Goal: Task Accomplishment & Management: Manage account settings

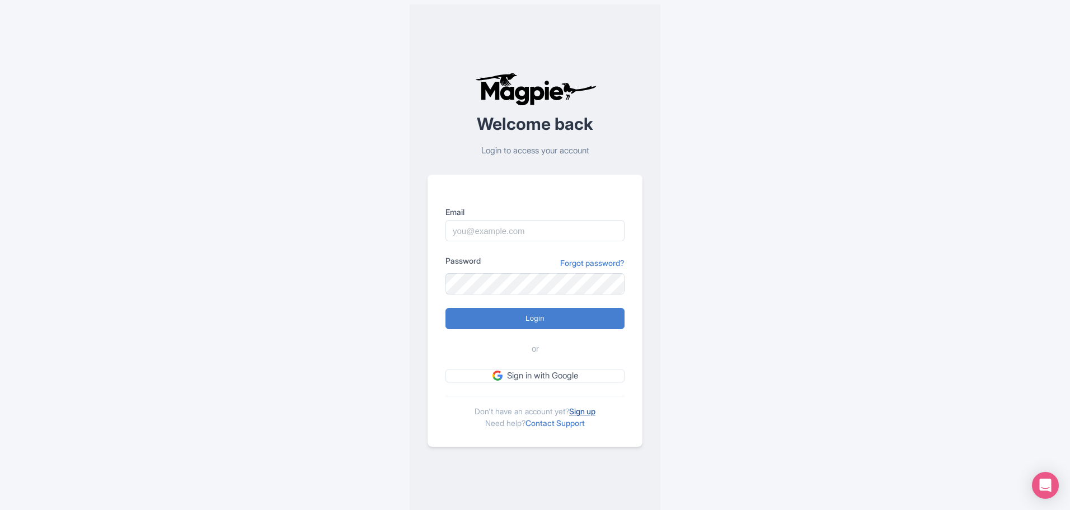
click at [593, 410] on link "Sign up" at bounding box center [582, 411] width 26 height 10
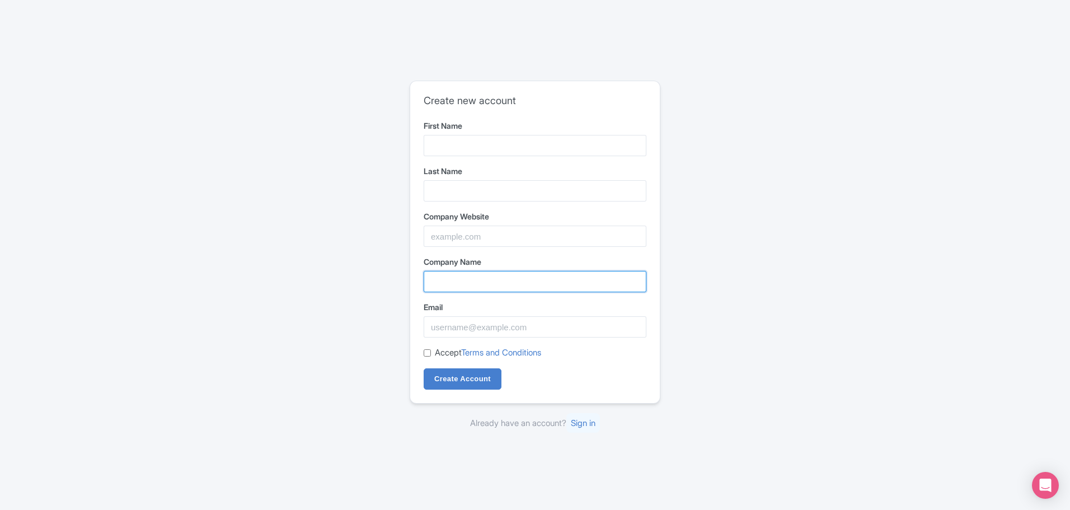
click at [456, 272] on input "Company Name" at bounding box center [535, 281] width 223 height 21
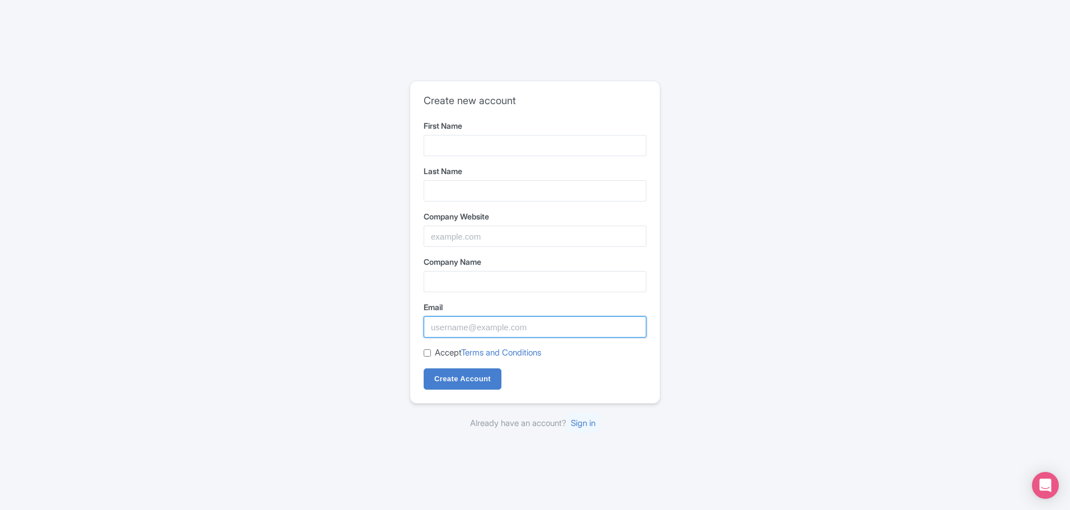
click at [458, 321] on input "Email" at bounding box center [535, 326] width 223 height 21
paste input "[EMAIL_ADDRESS][DOMAIN_NAME]"
type input "[EMAIL_ADDRESS][DOMAIN_NAME]"
click at [497, 139] on input "First Name" at bounding box center [535, 145] width 223 height 21
paste input "AAA [PERSON_NAME] Wildlife Control"
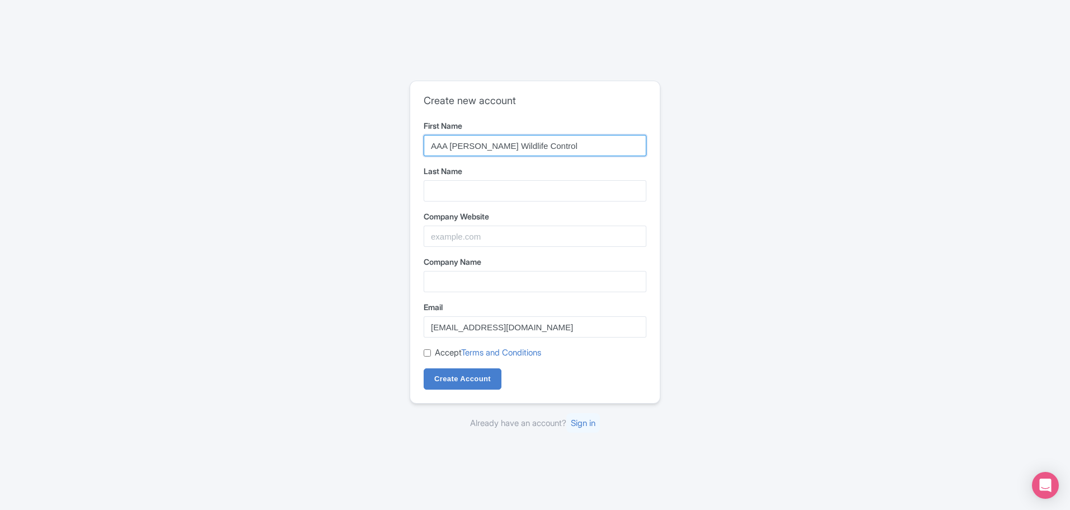
click at [466, 138] on input "AAA [PERSON_NAME] Wildlife Control" at bounding box center [535, 145] width 223 height 21
drag, startPoint x: 477, startPoint y: 145, endPoint x: 551, endPoint y: 142, distance: 74.5
click at [551, 142] on input "AAA [PERSON_NAME] Wildlife Control" at bounding box center [535, 145] width 223 height 21
type input "AAA Sande"
click at [429, 181] on input "Last Name" at bounding box center [535, 190] width 223 height 21
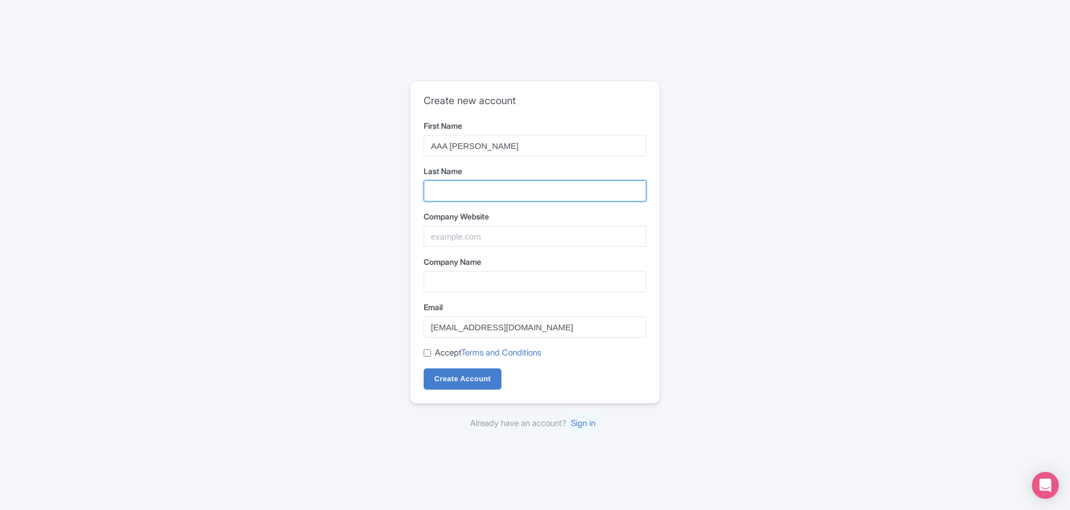
paste input "Wildlife Control"
type input "Wildlife Control"
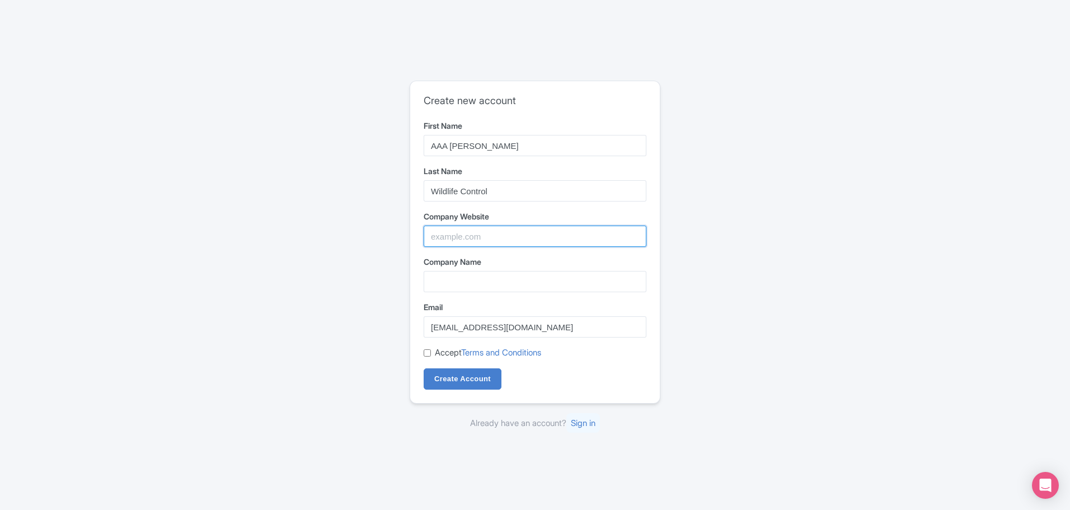
click at [437, 241] on input "Company Website" at bounding box center [535, 236] width 223 height 21
click at [513, 240] on input "Company Website" at bounding box center [535, 236] width 223 height 21
paste input "https://sandewildlifecontrol.com/"
type input "https://sandewildlifecontrol.com/"
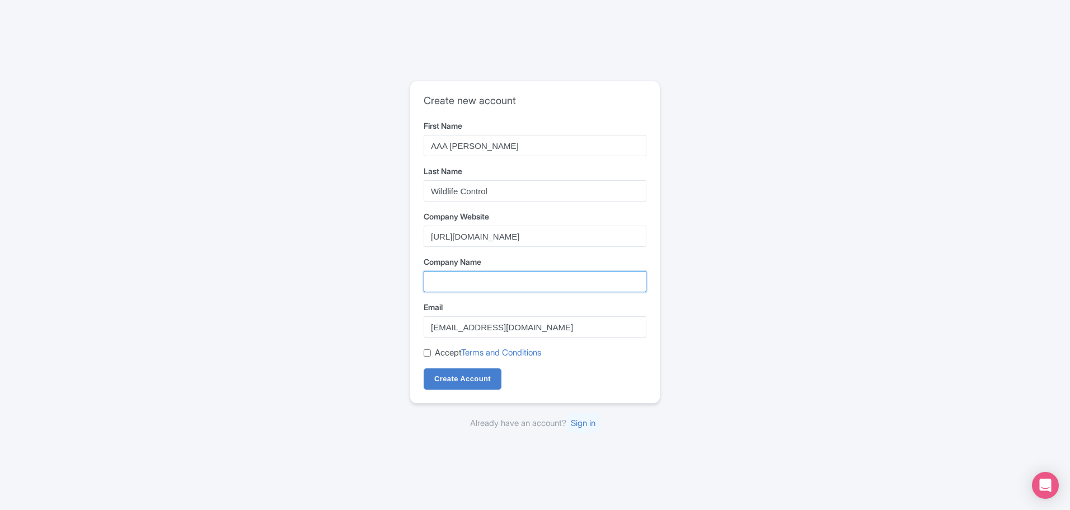
click at [464, 278] on input "Company Name" at bounding box center [535, 281] width 223 height 21
click at [429, 352] on input "Accept Terms and Conditions" at bounding box center [427, 352] width 7 height 7
checkbox input "true"
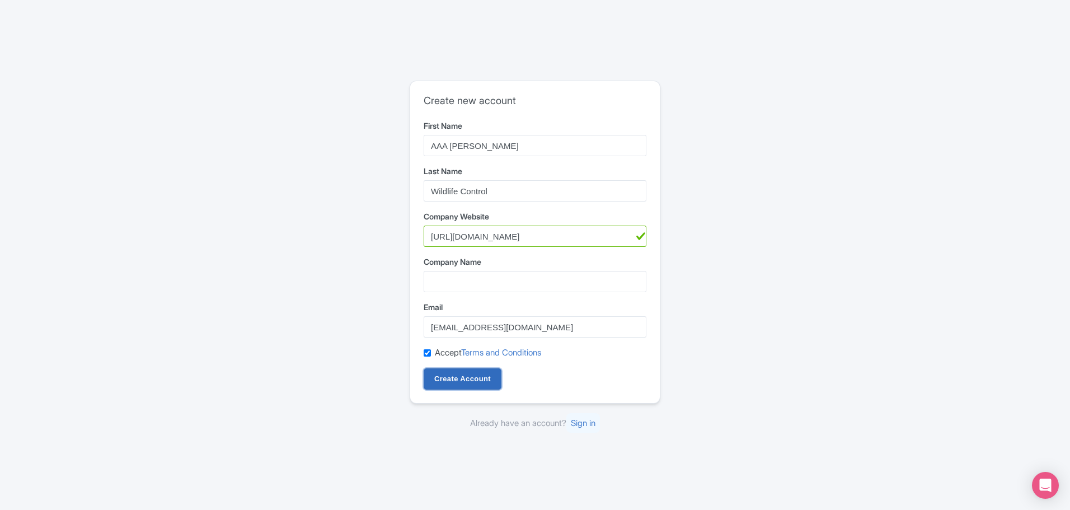
click at [434, 371] on input "Create Account" at bounding box center [463, 378] width 78 height 21
click at [467, 274] on input "Company Name" at bounding box center [535, 281] width 223 height 21
paste input "AAA [PERSON_NAME] Wildlife Control"
type input "AAA [PERSON_NAME] Wildlife Control"
click at [470, 375] on input "Create Account" at bounding box center [463, 378] width 78 height 21
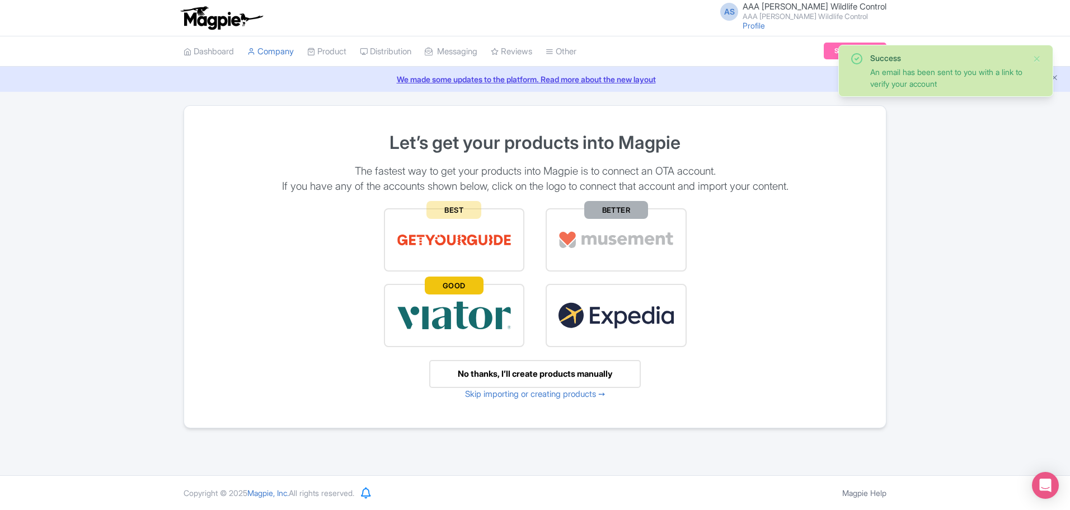
click at [819, 7] on span "AAA [PERSON_NAME] Wildlife Control" at bounding box center [815, 6] width 144 height 11
click at [822, 51] on link "Users" at bounding box center [833, 53] width 106 height 17
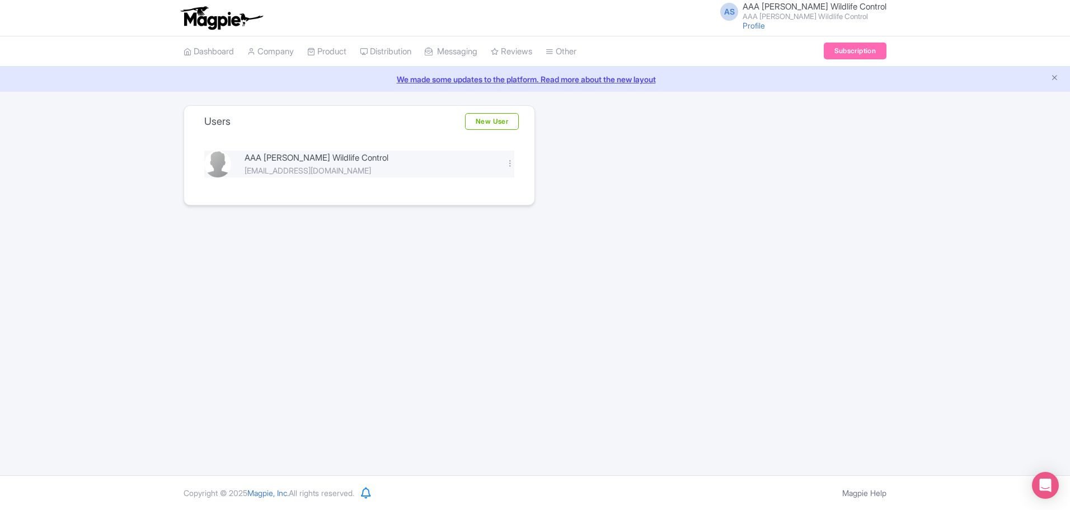
click at [324, 161] on div "AAA [PERSON_NAME] Wildlife Control" at bounding box center [369, 158] width 248 height 13
click at [508, 123] on link "New User" at bounding box center [492, 121] width 54 height 17
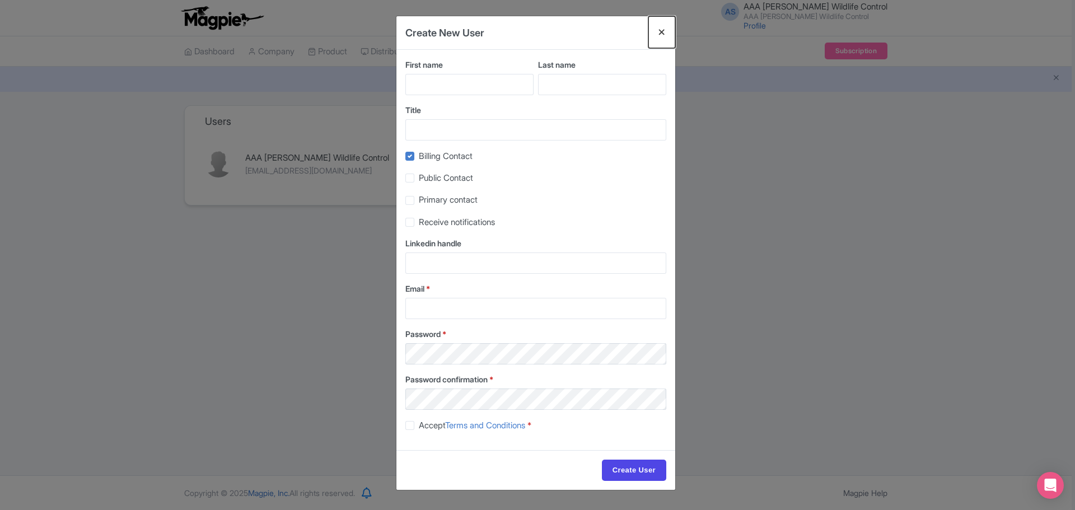
click at [659, 31] on button "Close" at bounding box center [661, 32] width 27 height 32
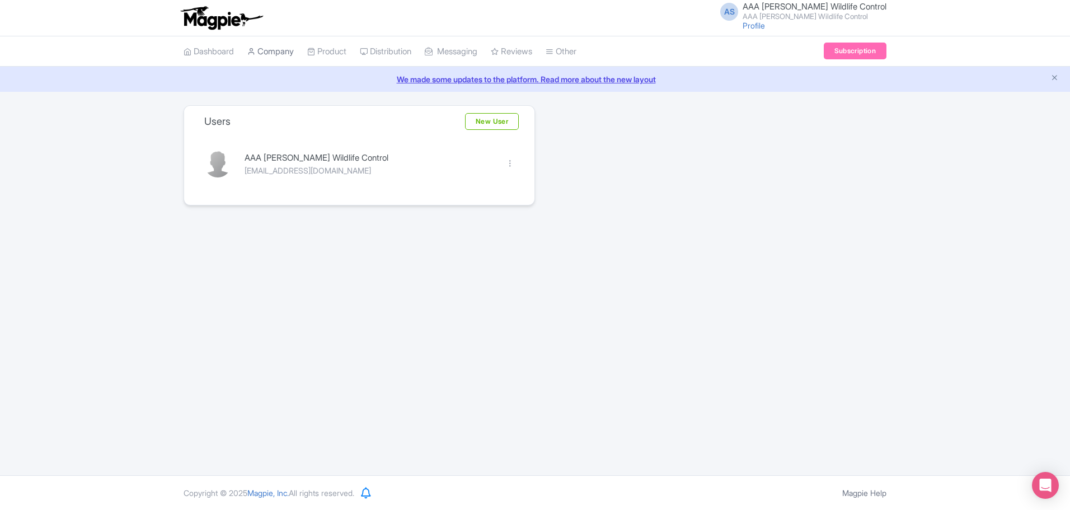
click at [277, 57] on link "Company" at bounding box center [270, 51] width 46 height 31
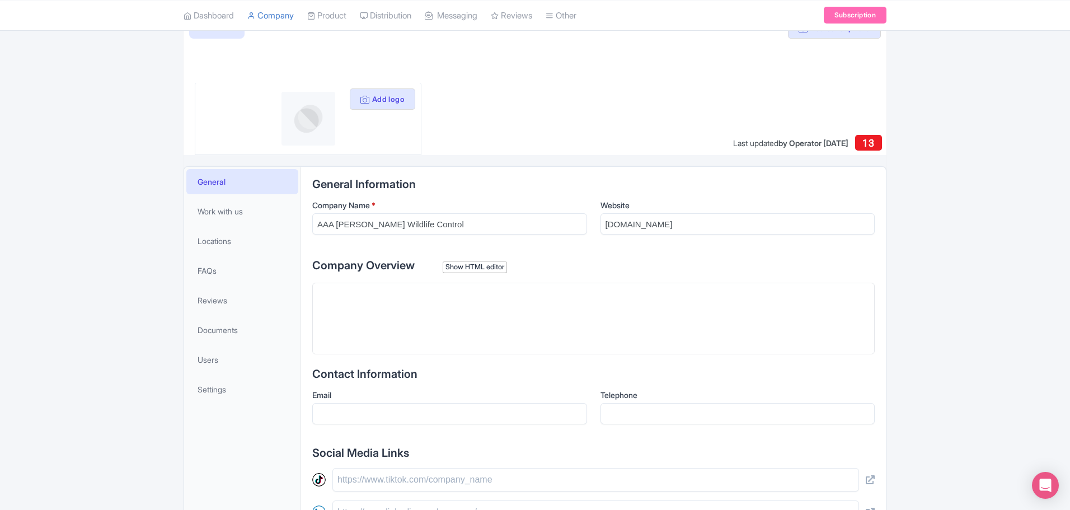
click at [348, 283] on trix-editor at bounding box center [593, 319] width 563 height 72
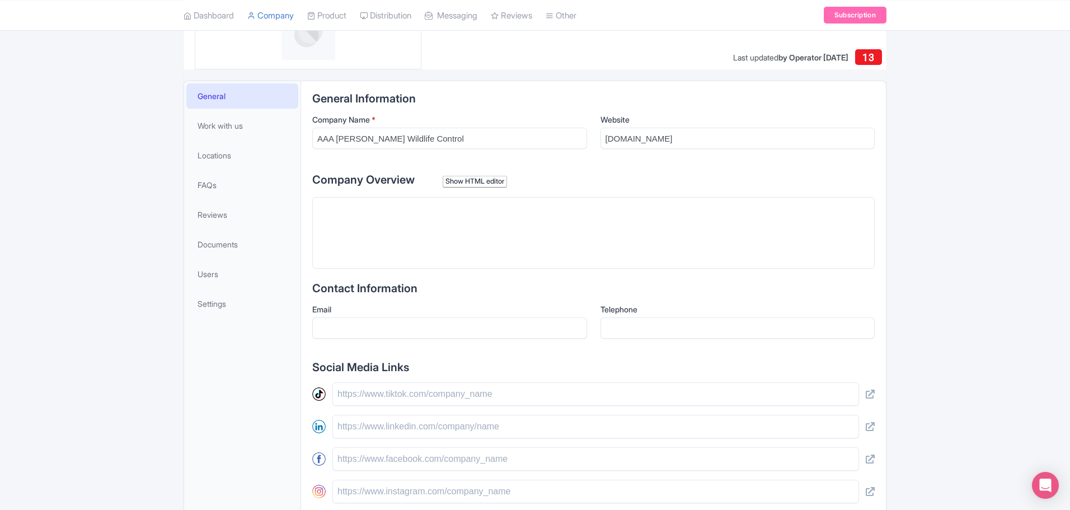
scroll to position [186, 0]
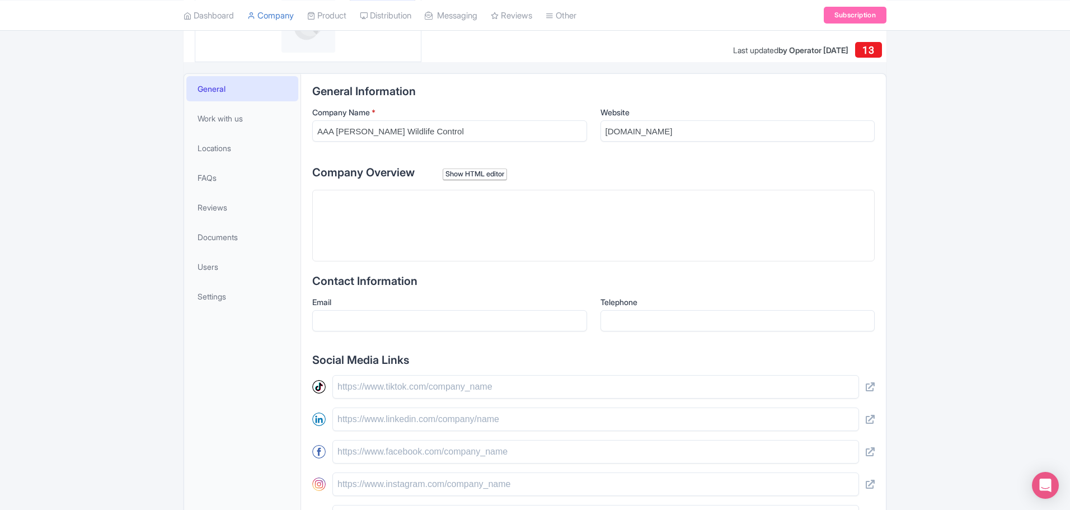
click at [405, 237] on trix-editor at bounding box center [593, 226] width 563 height 72
paste trix-editor "<div>Humane wildlife control and animal removal in [GEOGRAPHIC_DATA], [GEOGRAPH…"
type trix-editor "<div>Humane wildlife control and animal removal in [GEOGRAPHIC_DATA], [GEOGRAPH…"
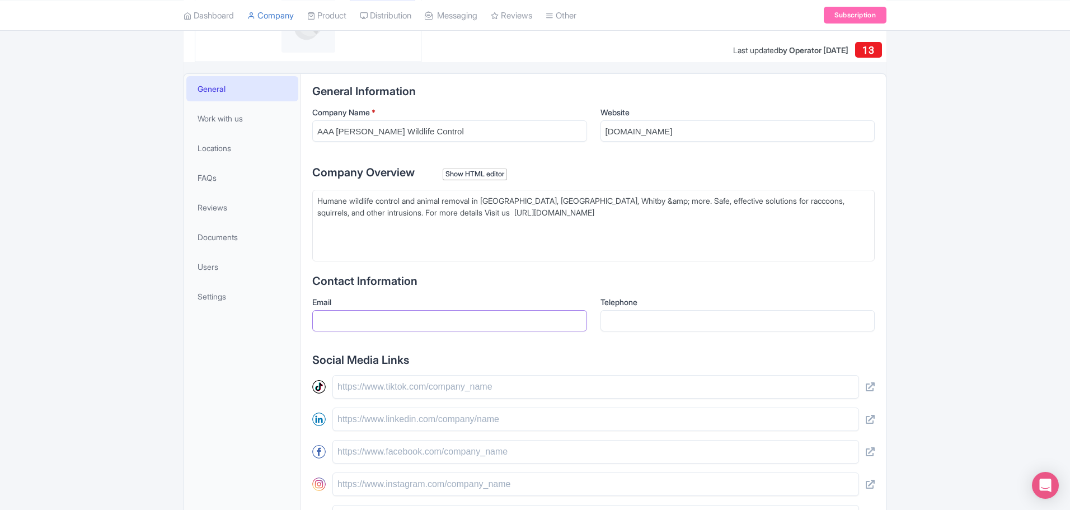
click at [391, 311] on input "Email" at bounding box center [449, 320] width 275 height 21
drag, startPoint x: 408, startPoint y: 320, endPoint x: 459, endPoint y: 333, distance: 53.1
click at [410, 321] on input "Email" at bounding box center [449, 320] width 275 height 21
paste input "[EMAIL_ADDRESS][DOMAIN_NAME]"
type input "[EMAIL_ADDRESS][DOMAIN_NAME]"
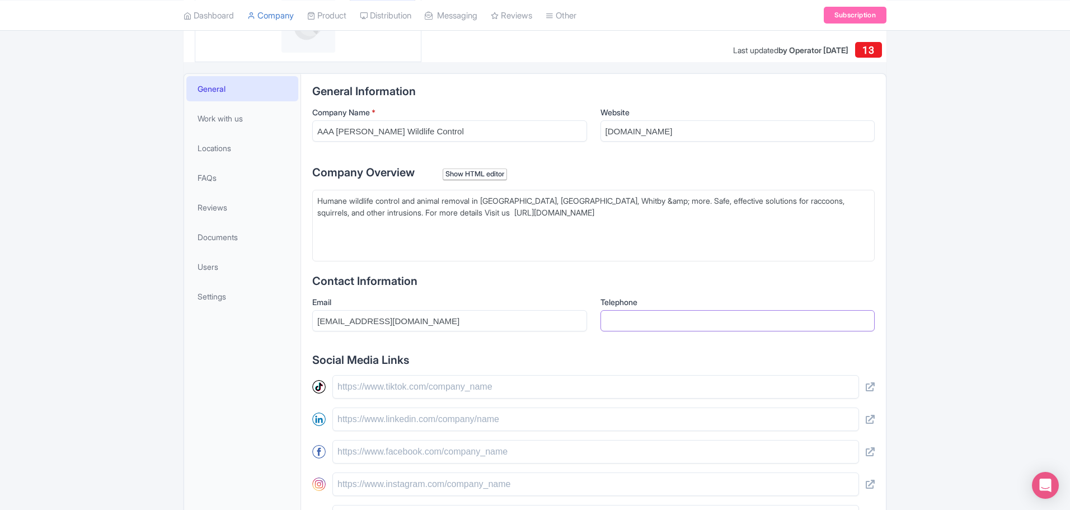
click at [693, 322] on input "Telephone" at bounding box center [738, 320] width 275 height 21
paste input "4169026249"
click at [670, 320] on input "4169026249" at bounding box center [738, 320] width 275 height 21
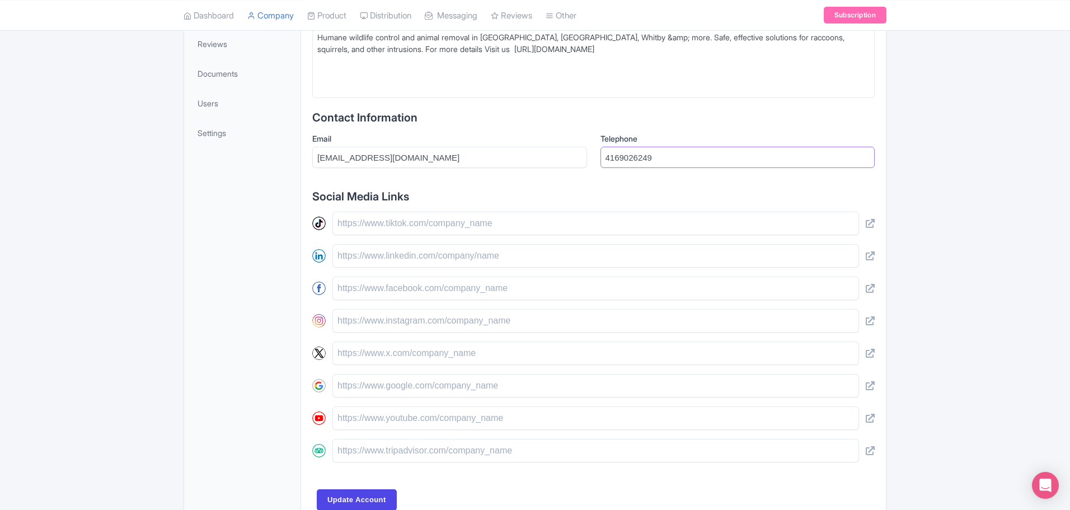
scroll to position [414, 0]
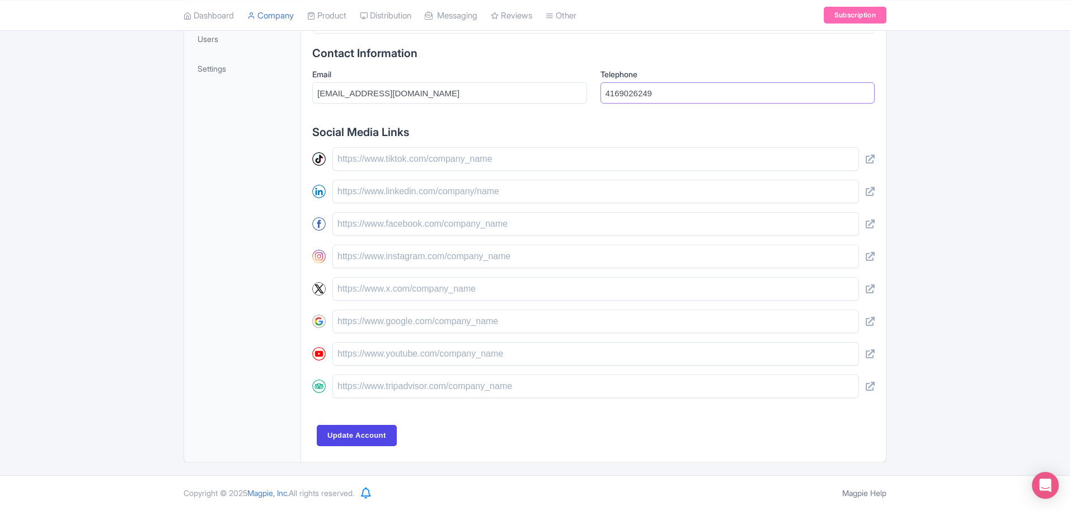
type input "4169026249"
click at [362, 227] on input "text" at bounding box center [596, 224] width 527 height 24
paste input "[URL][DOMAIN_NAME]"
type input "[URL][DOMAIN_NAME]"
click at [345, 286] on input "text" at bounding box center [596, 289] width 527 height 24
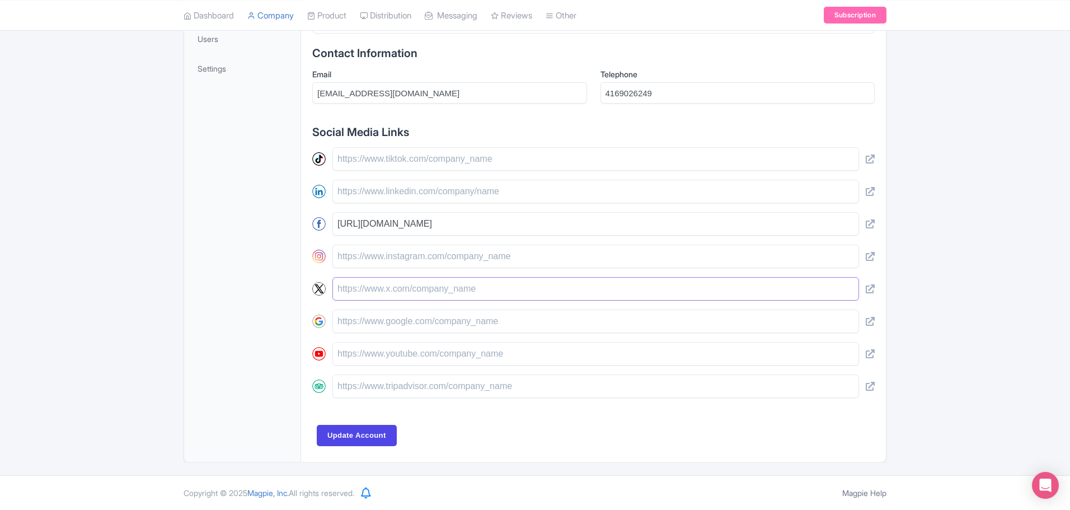
paste input "[URL][DOMAIN_NAME]"
type input "[URL][DOMAIN_NAME]"
click at [354, 437] on input "Update Account" at bounding box center [357, 435] width 80 height 21
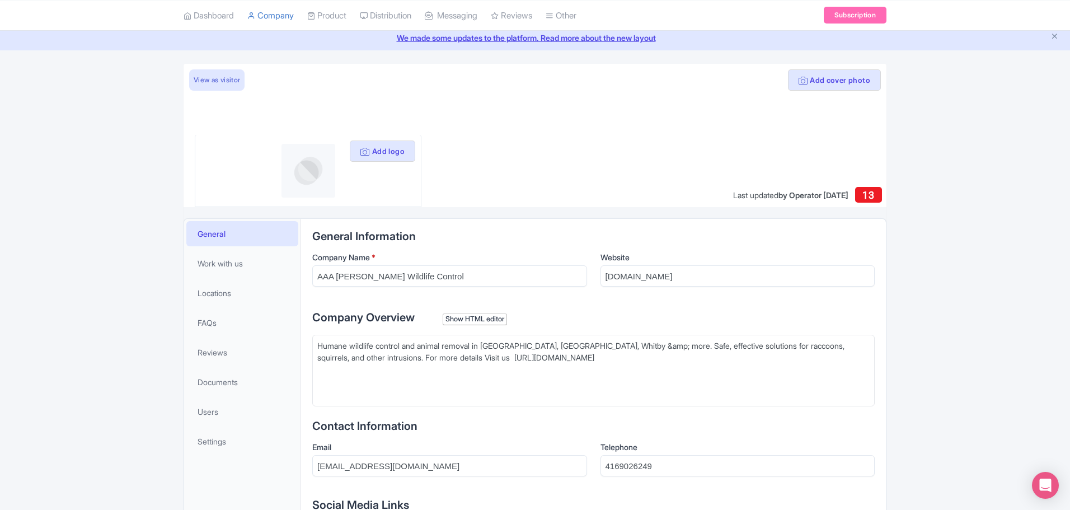
scroll to position [41, 0]
click at [242, 291] on link "Locations" at bounding box center [242, 293] width 112 height 25
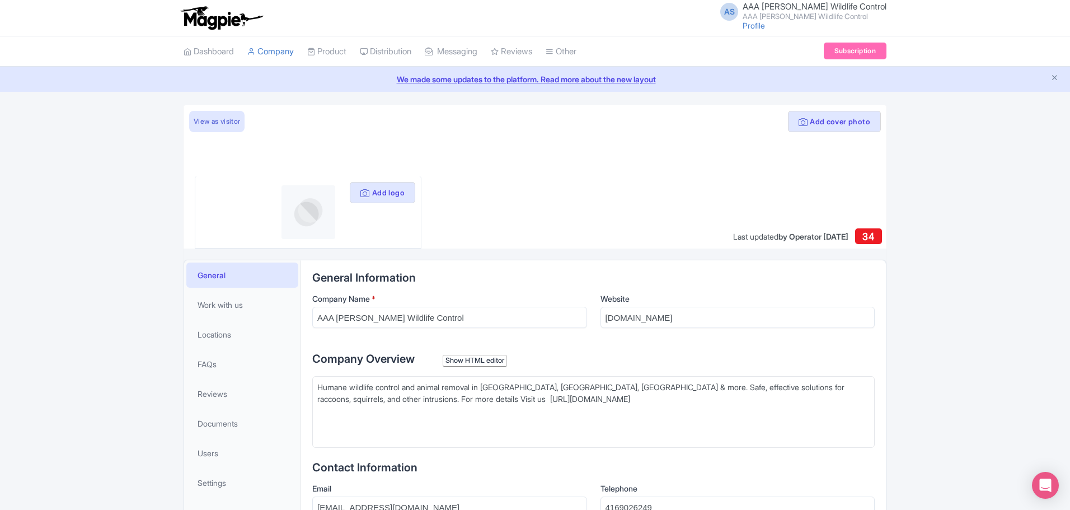
click at [805, 7] on span "AAA [PERSON_NAME] Wildlife Control" at bounding box center [815, 6] width 144 height 11
click at [204, 49] on link "Dashboard" at bounding box center [209, 51] width 50 height 31
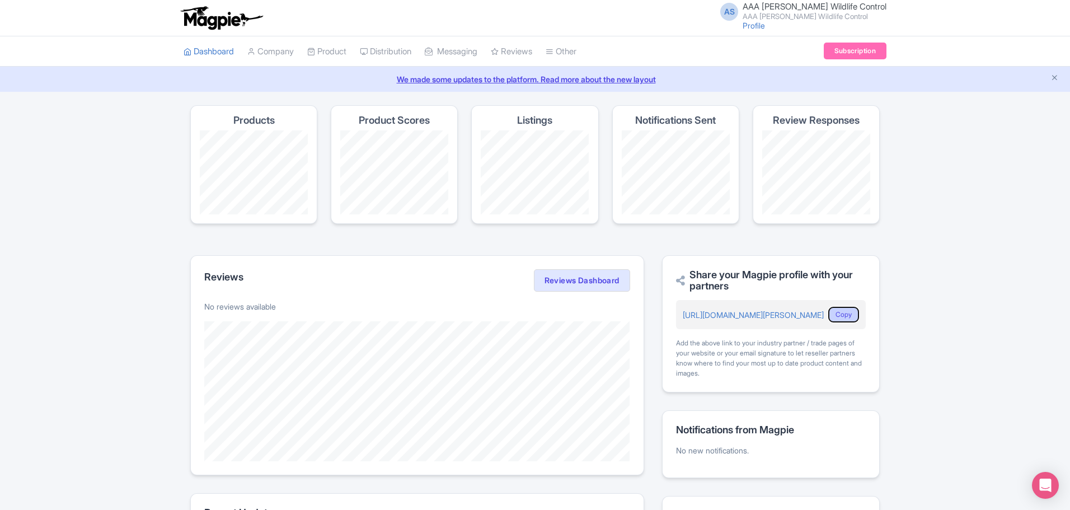
click at [834, 315] on button "Copy" at bounding box center [844, 315] width 31 height 16
click at [826, 14] on small "AAA [PERSON_NAME] Wildlife Control" at bounding box center [815, 16] width 144 height 7
click at [826, 54] on link "Users" at bounding box center [833, 53] width 106 height 17
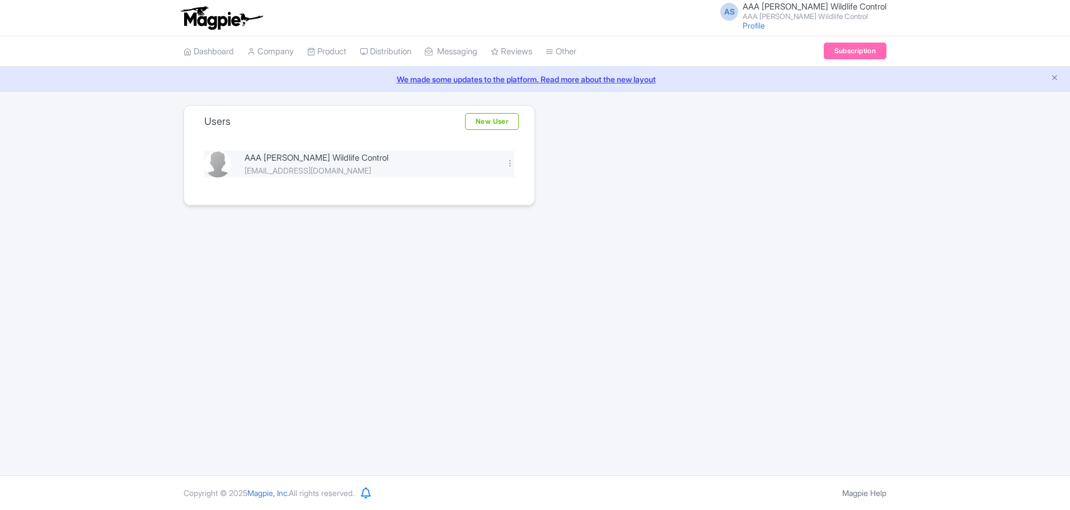
click at [341, 158] on div "AAA [PERSON_NAME] Wildlife Control" at bounding box center [369, 158] width 248 height 13
click at [341, 169] on div "sandewildlifecontrol@gmail.com" at bounding box center [369, 171] width 248 height 12
click at [503, 164] on div "Edit Delete" at bounding box center [510, 164] width 22 height 13
click at [507, 164] on div at bounding box center [510, 163] width 8 height 8
click at [478, 183] on link "Edit" at bounding box center [461, 182] width 106 height 17
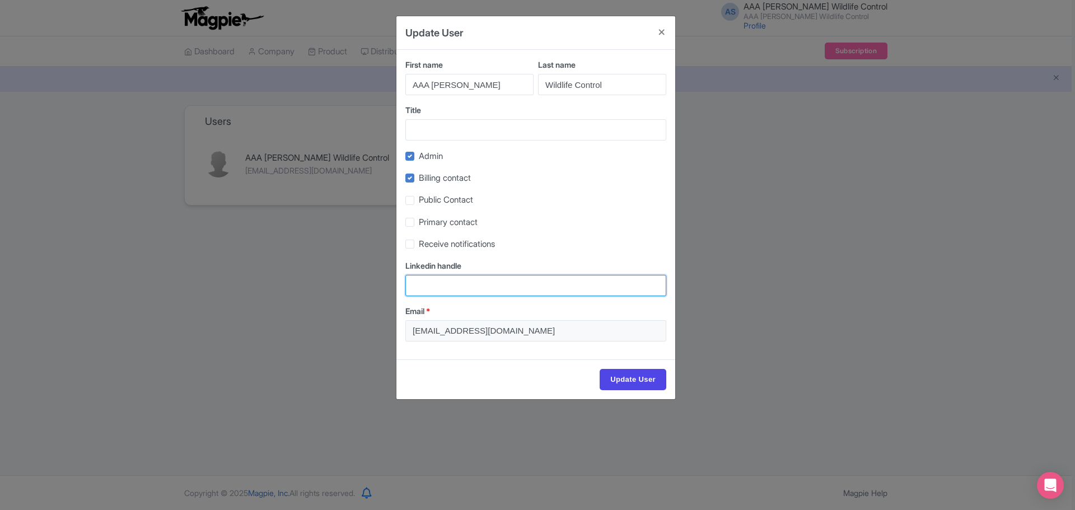
click at [453, 285] on input "Linkedin handle" at bounding box center [535, 285] width 261 height 21
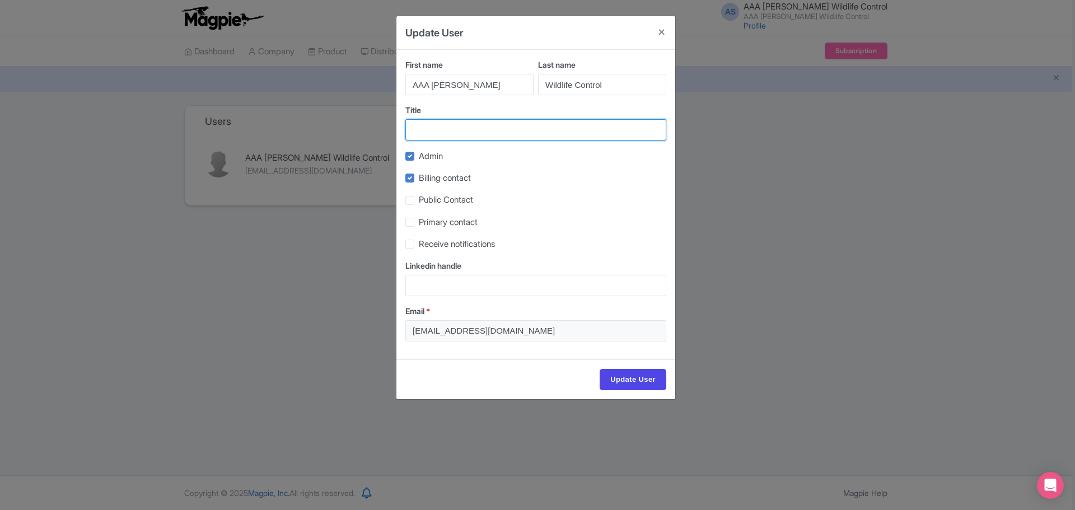
click at [441, 133] on input "Title" at bounding box center [535, 129] width 261 height 21
click at [666, 32] on button "Close" at bounding box center [661, 32] width 27 height 32
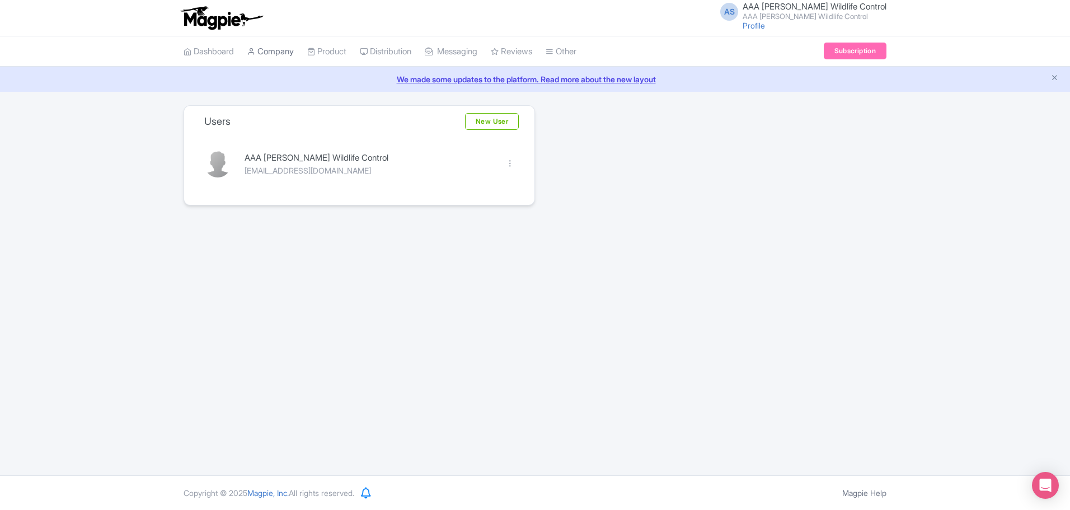
click at [278, 52] on link "Company" at bounding box center [270, 51] width 46 height 31
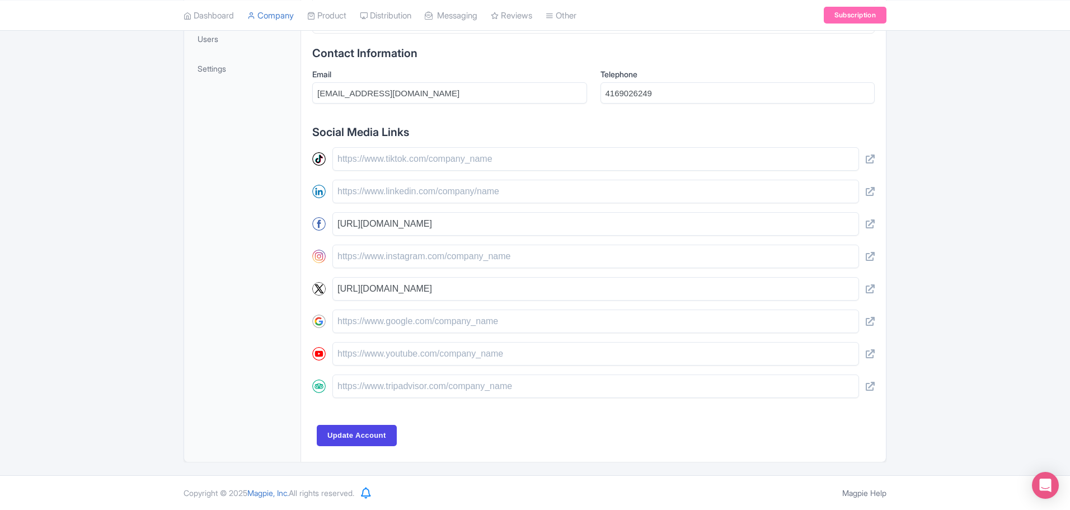
scroll to position [134, 0]
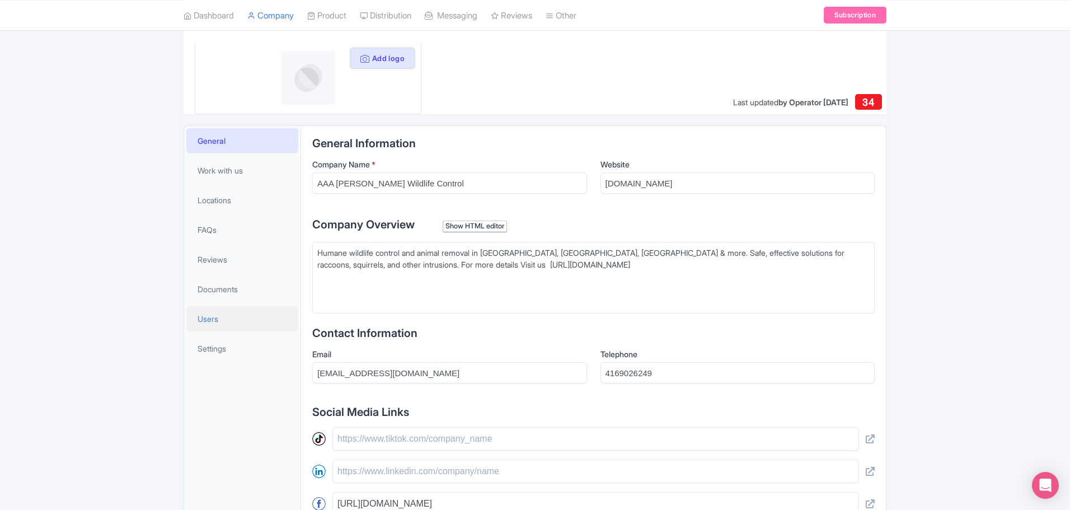
click at [228, 320] on link "Users" at bounding box center [242, 318] width 112 height 25
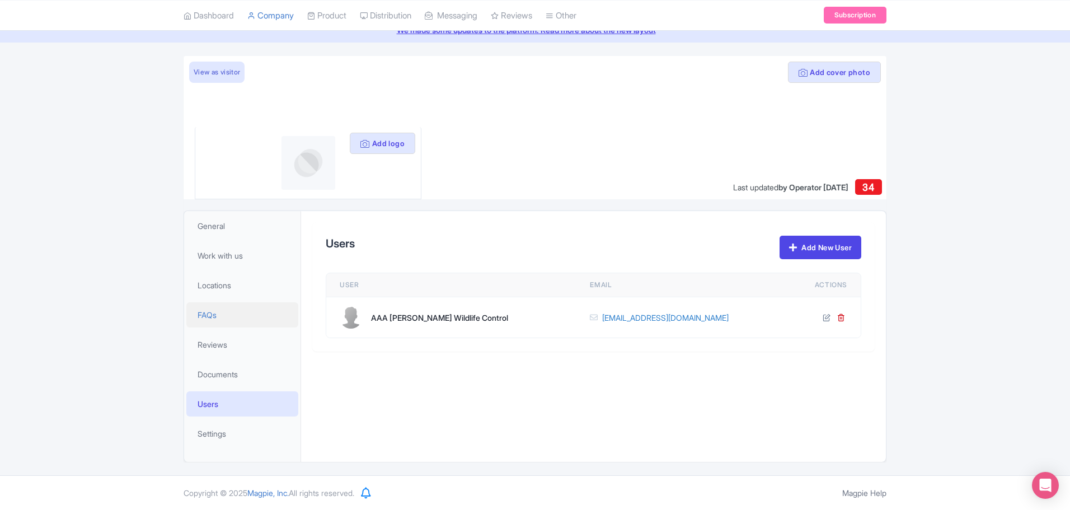
scroll to position [49, 0]
click at [649, 320] on link "sandewildlifecontrol@gmail.com" at bounding box center [665, 318] width 127 height 12
click at [553, 364] on div "Users Add New User User Email Actions AAA Sande Wildlife Control sandewildlifec…" at bounding box center [593, 300] width 563 height 156
click at [435, 319] on div "AAA [PERSON_NAME] Wildlife Control" at bounding box center [439, 318] width 137 height 12
click at [382, 317] on div "AAA [PERSON_NAME] Wildlife Control" at bounding box center [439, 318] width 137 height 12
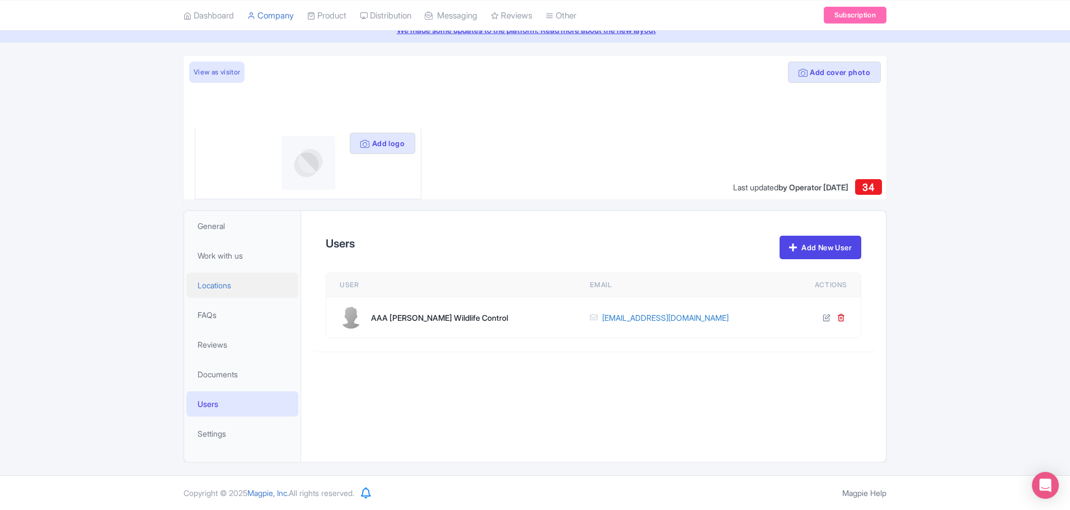
click at [227, 284] on span "Locations" at bounding box center [215, 285] width 34 height 12
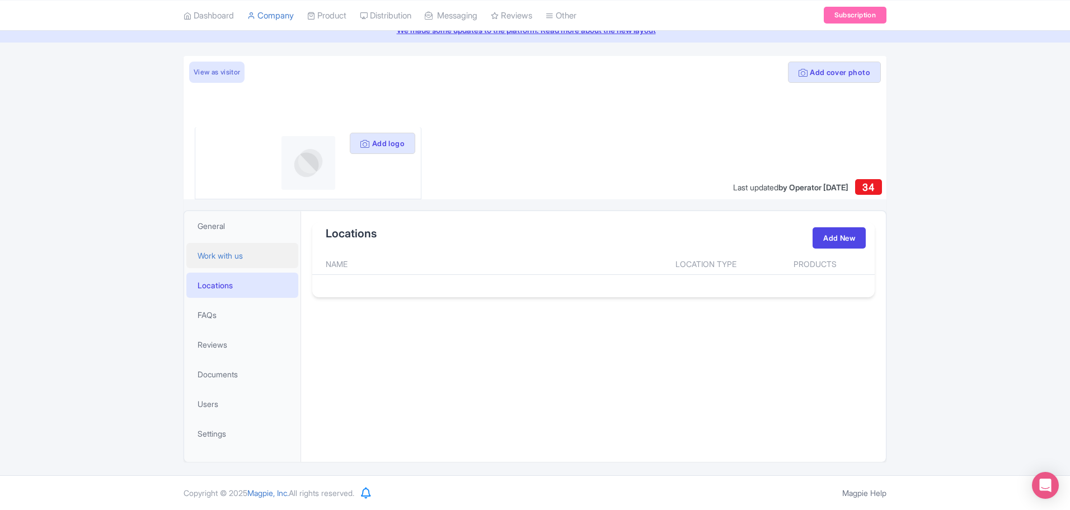
click at [228, 256] on span "Work with us" at bounding box center [220, 256] width 45 height 12
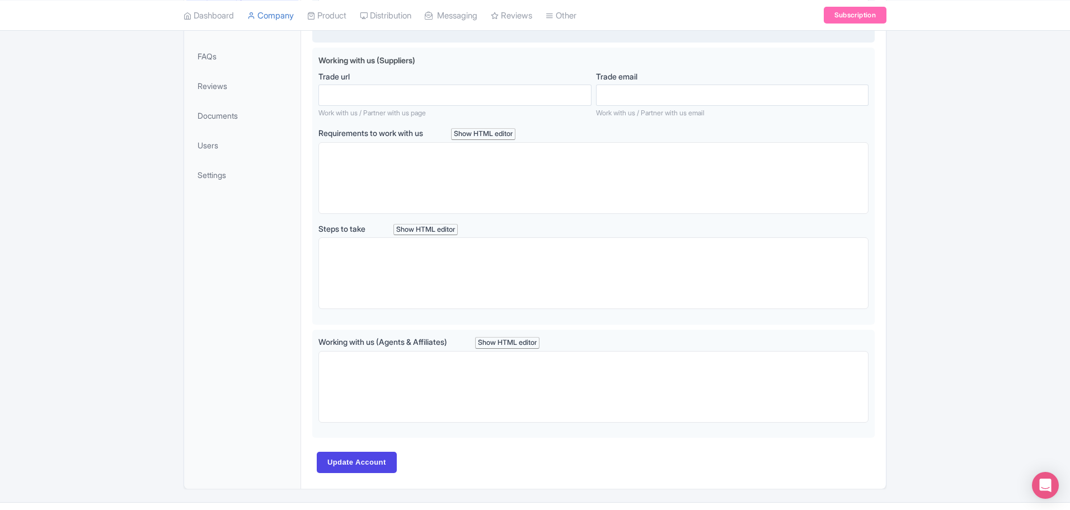
scroll to position [148, 0]
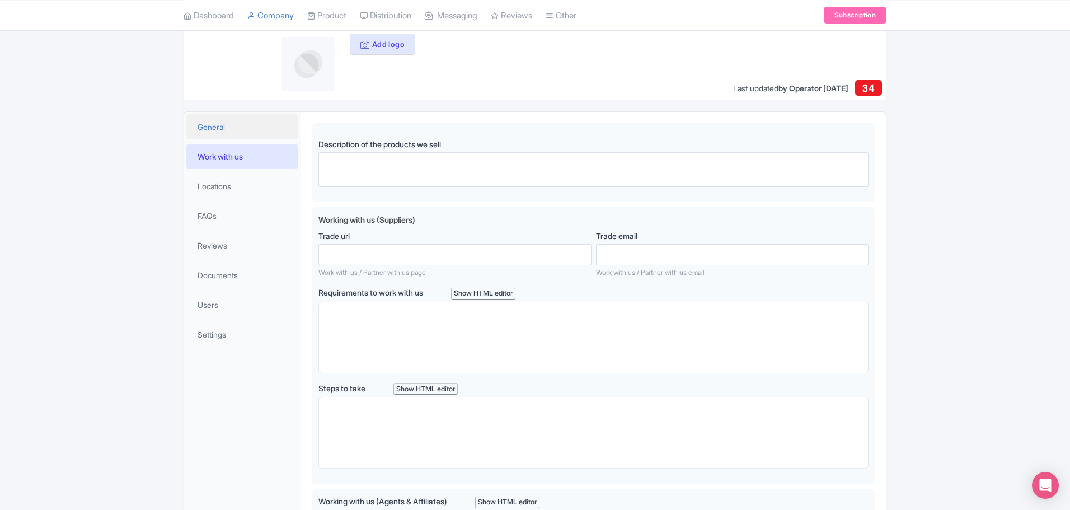
click at [220, 120] on link "General" at bounding box center [242, 126] width 112 height 25
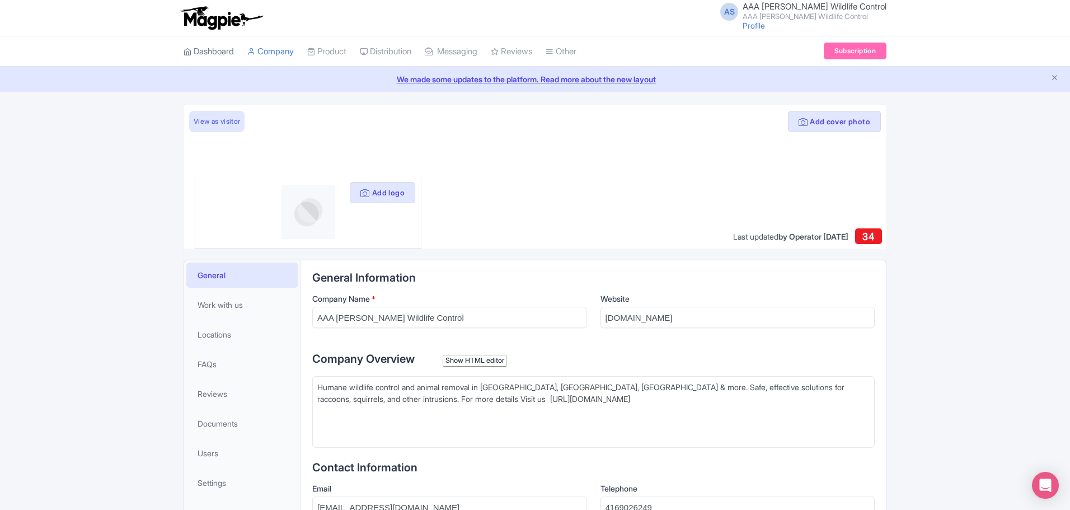
click at [216, 51] on link "Dashboard" at bounding box center [209, 51] width 50 height 31
click at [227, 119] on link "View as visitor" at bounding box center [216, 121] width 55 height 21
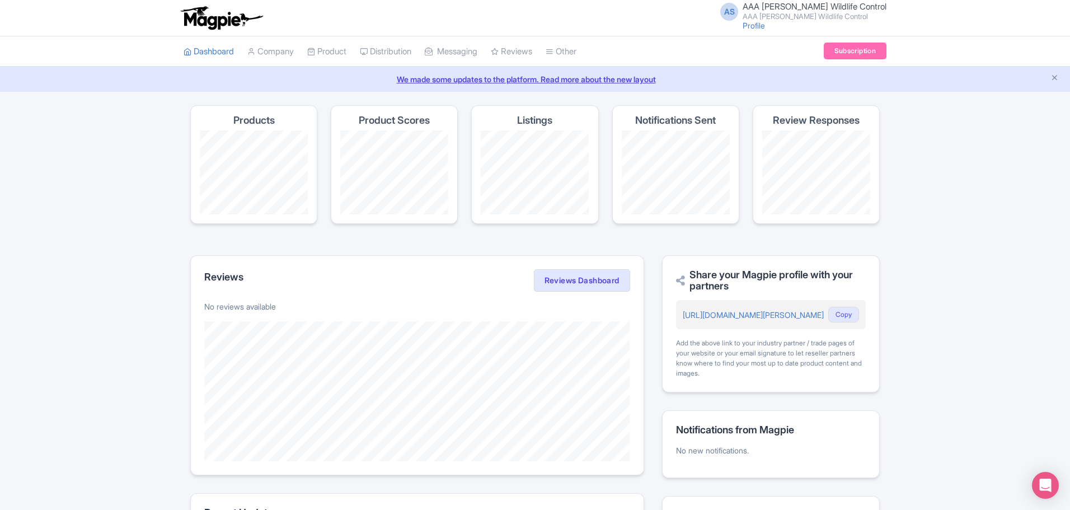
click at [815, 9] on span "AAA [PERSON_NAME] Wildlife Control" at bounding box center [815, 6] width 144 height 11
click at [803, 50] on link "Users" at bounding box center [833, 53] width 106 height 17
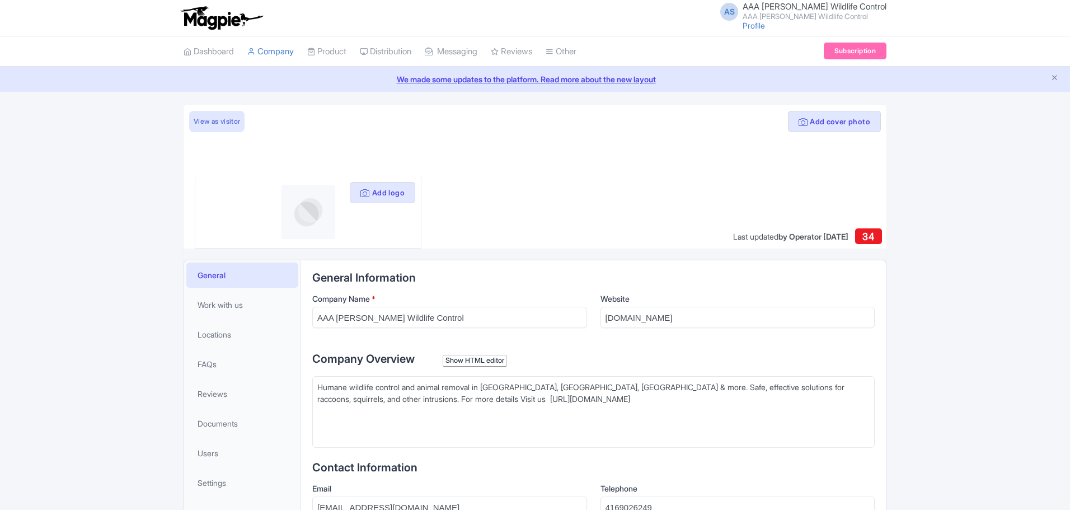
scroll to position [414, 0]
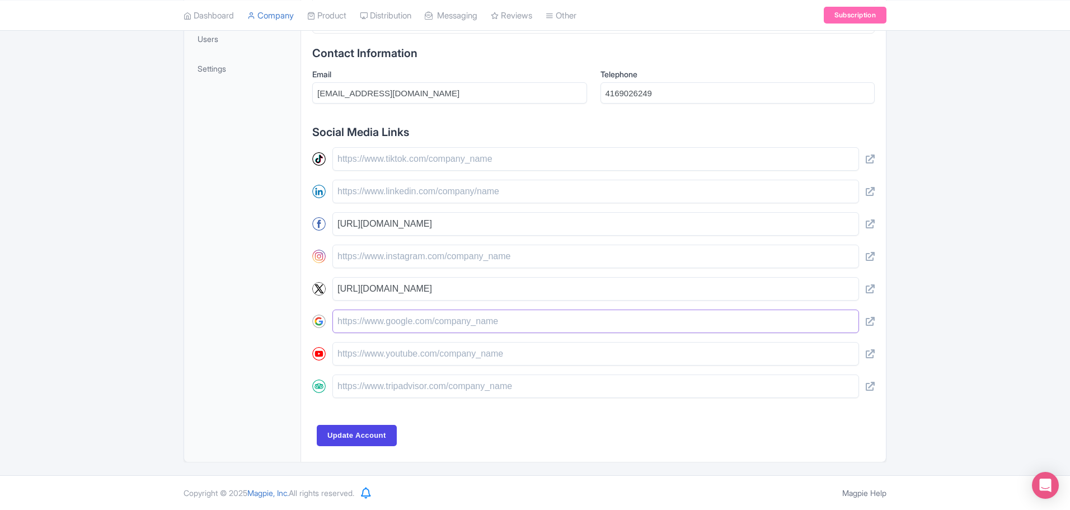
click at [386, 324] on input "text" at bounding box center [596, 322] width 527 height 24
click at [389, 319] on input "text" at bounding box center [596, 322] width 527 height 24
paste input "https://maps.app.goo.gl/Jg3vWNxjA1ZPCuYe8"
type input "https://maps.app.goo.gl/Jg3vWNxjA1ZPCuYe8"
click at [344, 439] on input "Update Account" at bounding box center [357, 435] width 80 height 21
